Goal: Navigation & Orientation: Find specific page/section

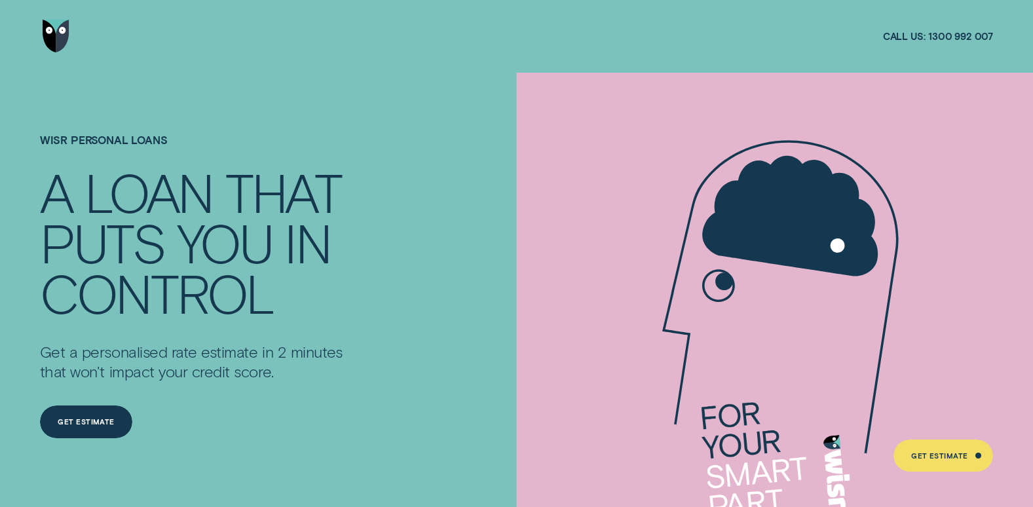
click at [64, 37] on img "Go to home page" at bounding box center [56, 36] width 27 height 33
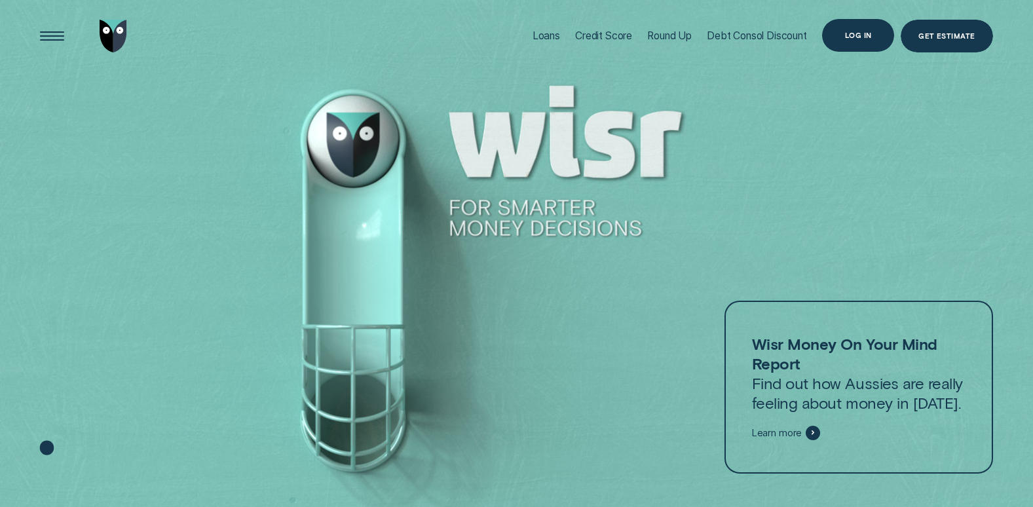
click at [853, 35] on div "Log in" at bounding box center [858, 35] width 27 height 7
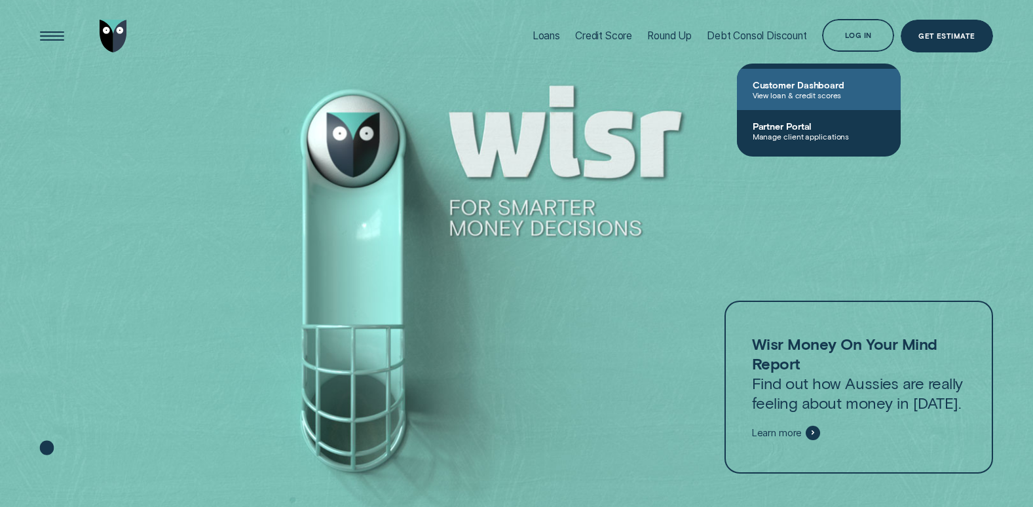
click at [830, 99] on span "View loan & credit scores" at bounding box center [819, 94] width 132 height 9
